Goal: Transaction & Acquisition: Book appointment/travel/reservation

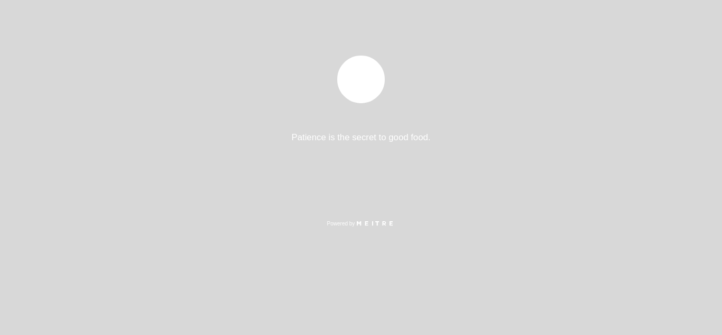
select select "es"
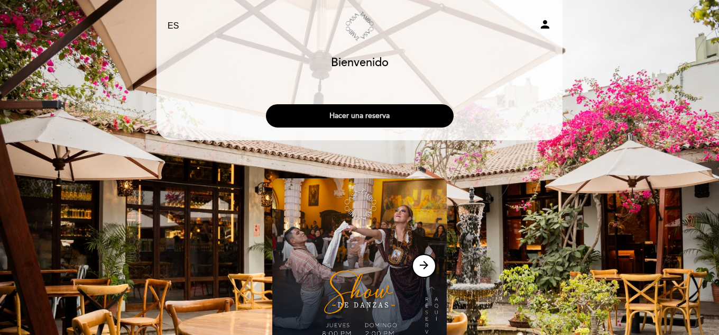
click at [406, 119] on button "Hacer una reserva" at bounding box center [360, 115] width 188 height 23
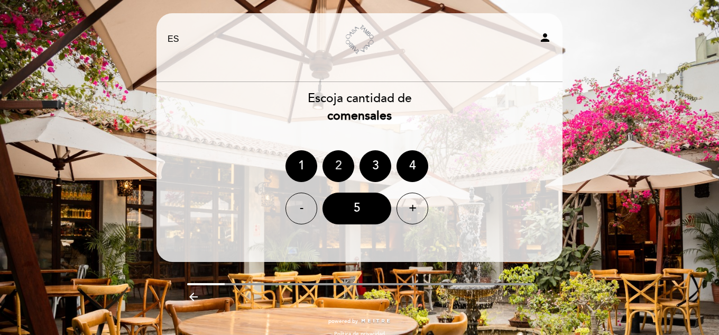
click at [337, 159] on div "2" at bounding box center [339, 166] width 32 height 32
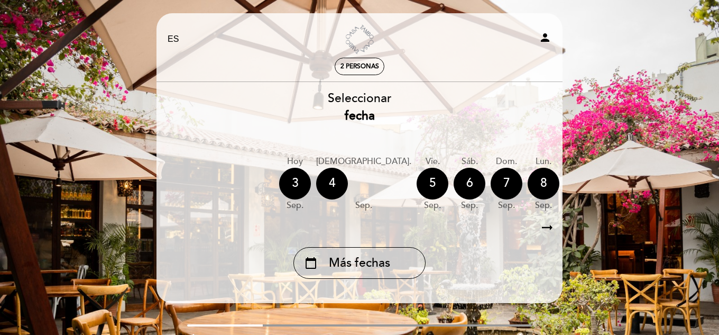
click at [550, 228] on icon "arrow_right_alt" at bounding box center [547, 227] width 16 height 23
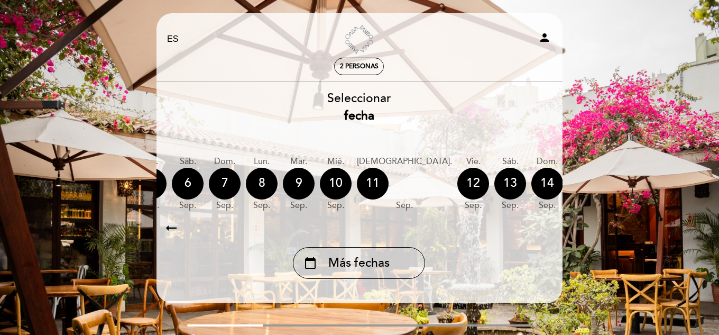
scroll to position [0, 308]
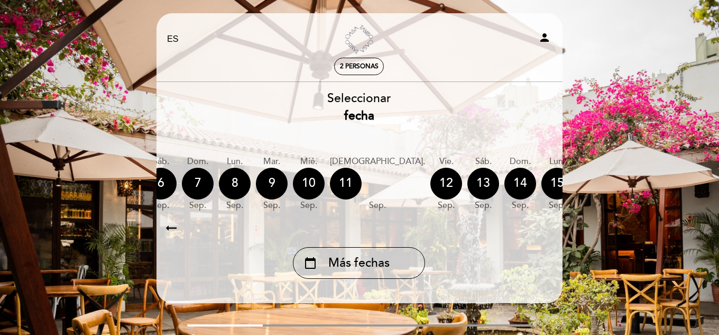
click at [550, 228] on icon "arrow_right_alt" at bounding box center [547, 227] width 16 height 23
click at [653, 182] on div "calendar_today" at bounding box center [669, 184] width 32 height 32
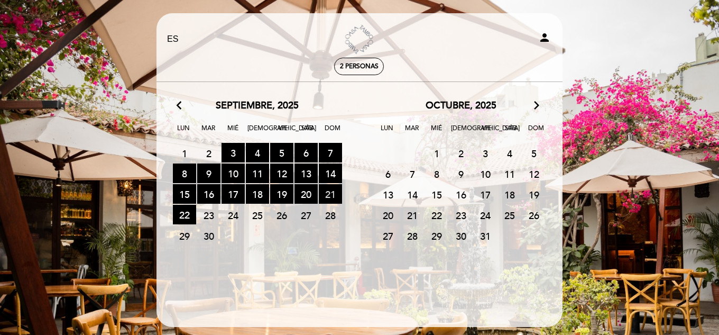
click at [332, 190] on span "21 RESERVAS DISPONIBLES" at bounding box center [330, 194] width 23 height 20
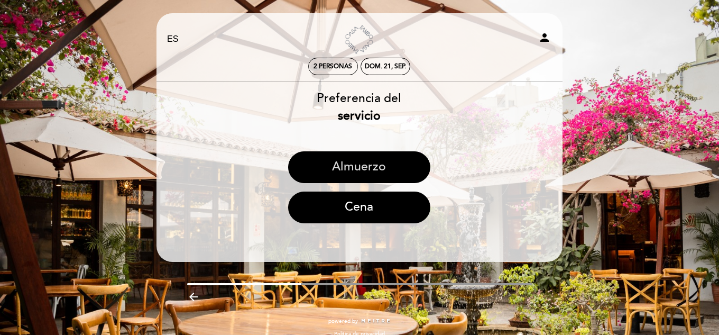
click at [382, 160] on button "Almuerzo" at bounding box center [359, 167] width 142 height 32
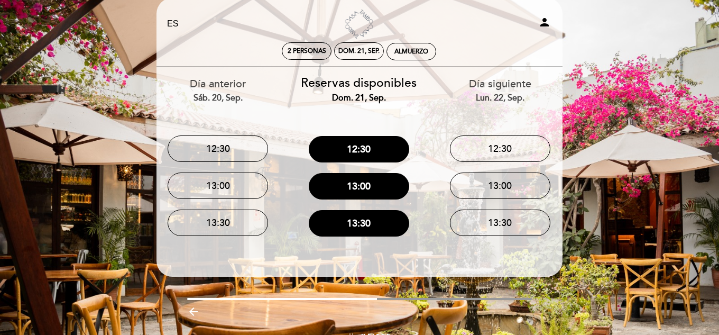
scroll to position [0, 0]
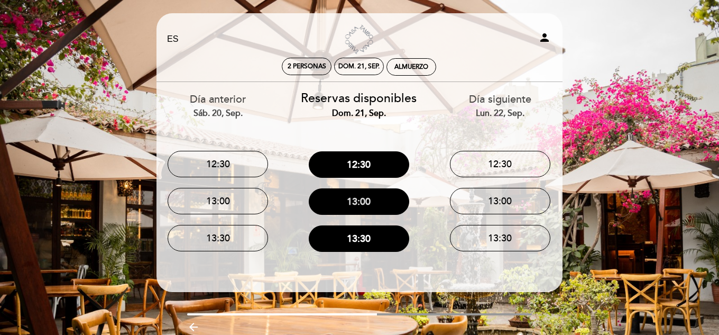
click at [377, 204] on button "13:00" at bounding box center [359, 201] width 100 height 26
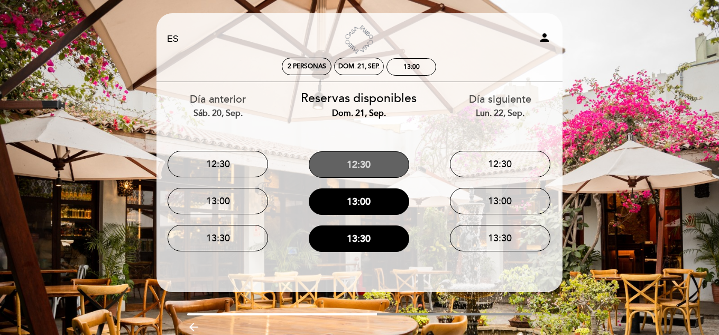
click at [368, 167] on button "12:30" at bounding box center [359, 164] width 100 height 26
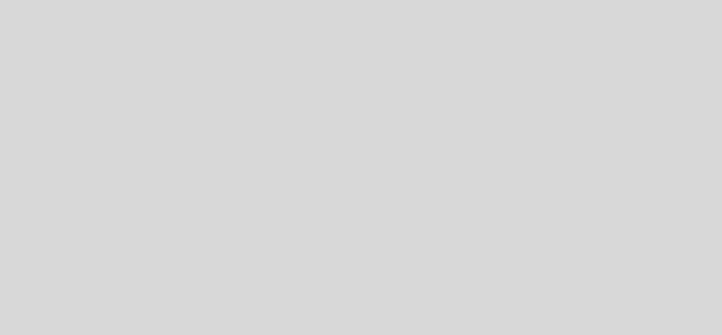
select select "es"
